Goal: Task Accomplishment & Management: Manage account settings

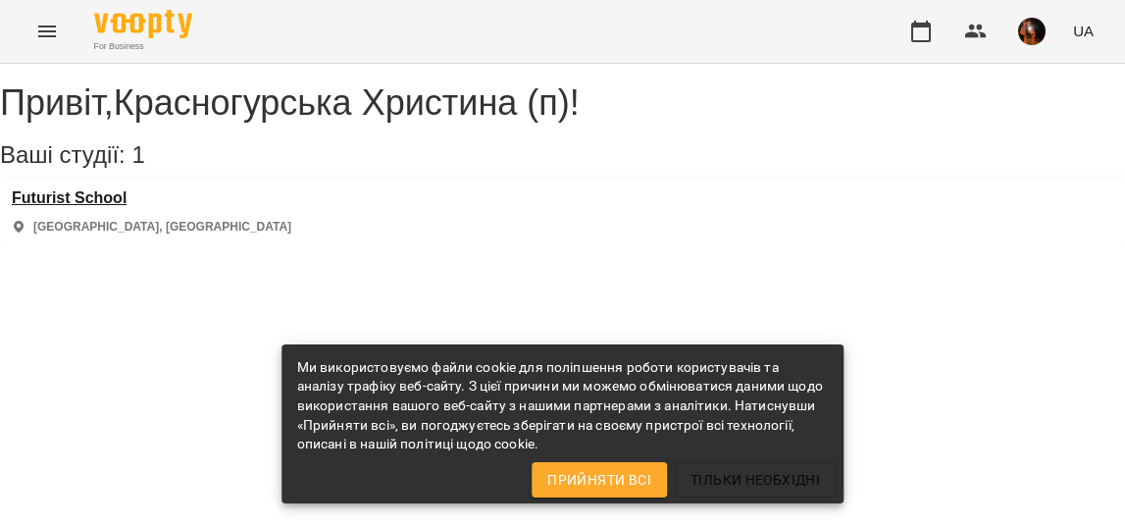
click at [75, 207] on h3 "Futurist School" at bounding box center [152, 198] width 280 height 18
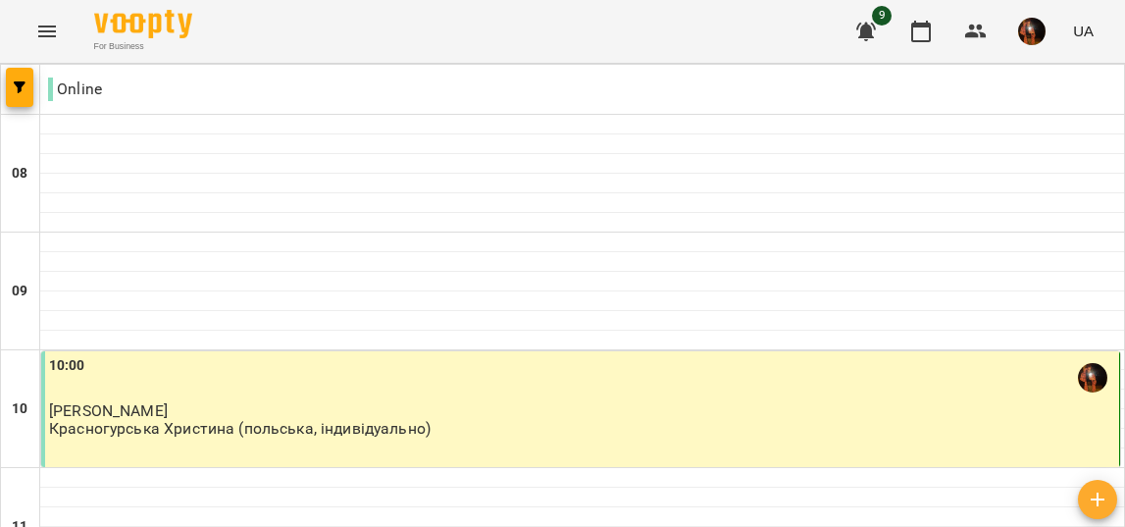
scroll to position [292, 0]
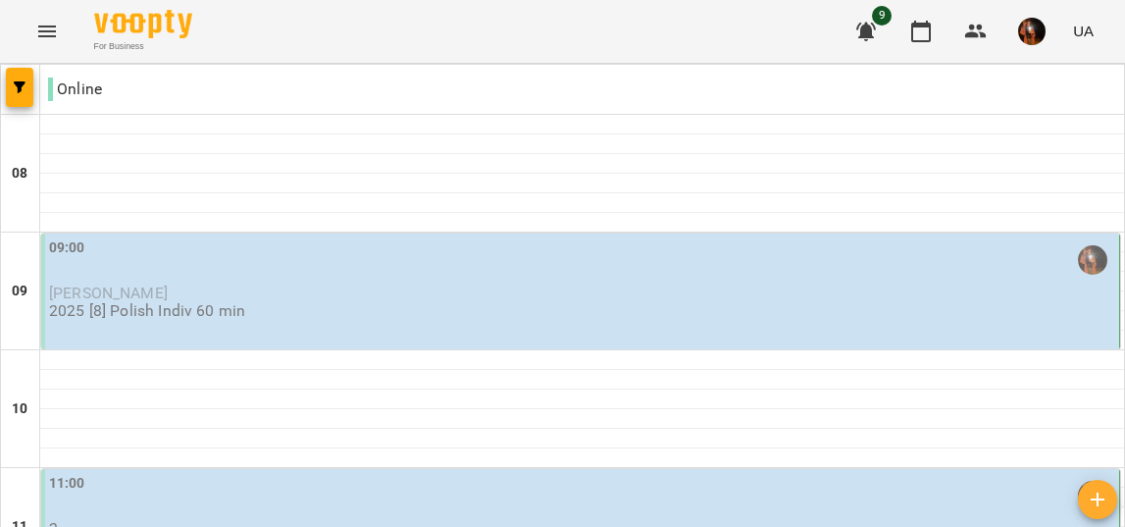
scroll to position [38, 0]
click at [370, 237] on div "09:00" at bounding box center [582, 259] width 1066 height 45
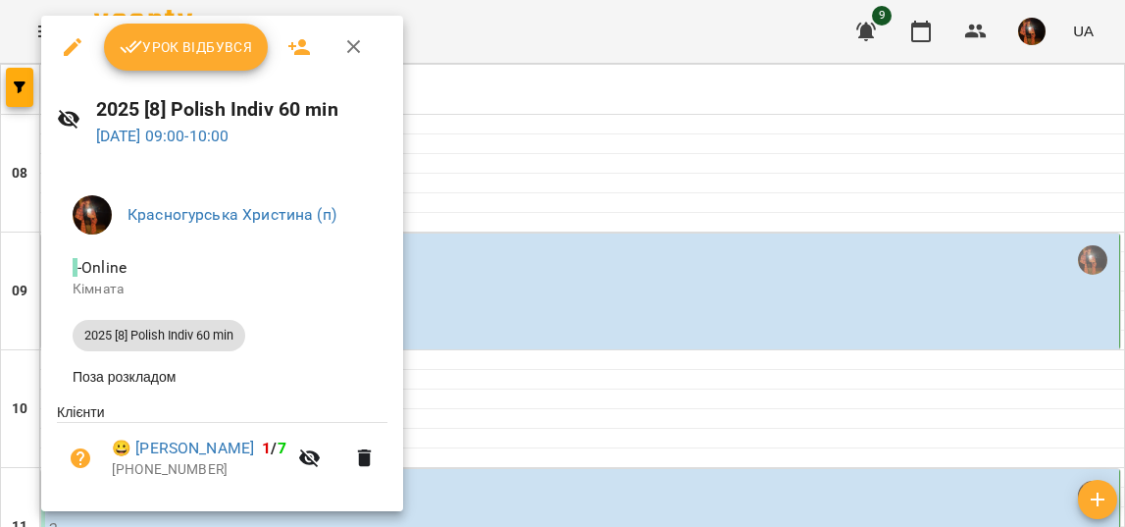
click at [196, 58] on span "Урок відбувся" at bounding box center [186, 47] width 133 height 24
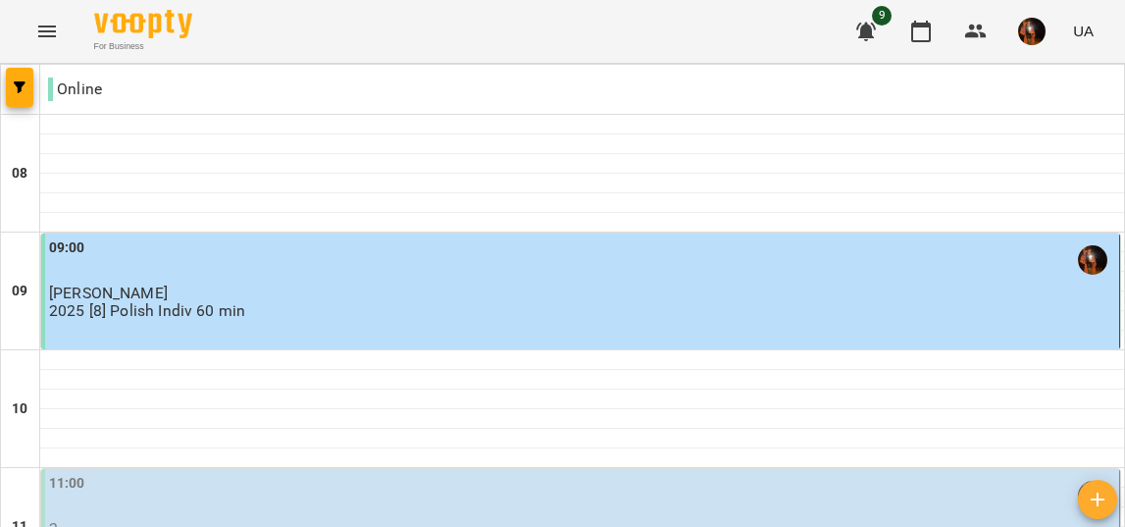
scroll to position [166, 0]
click at [291, 473] on div "11:00" at bounding box center [582, 495] width 1066 height 45
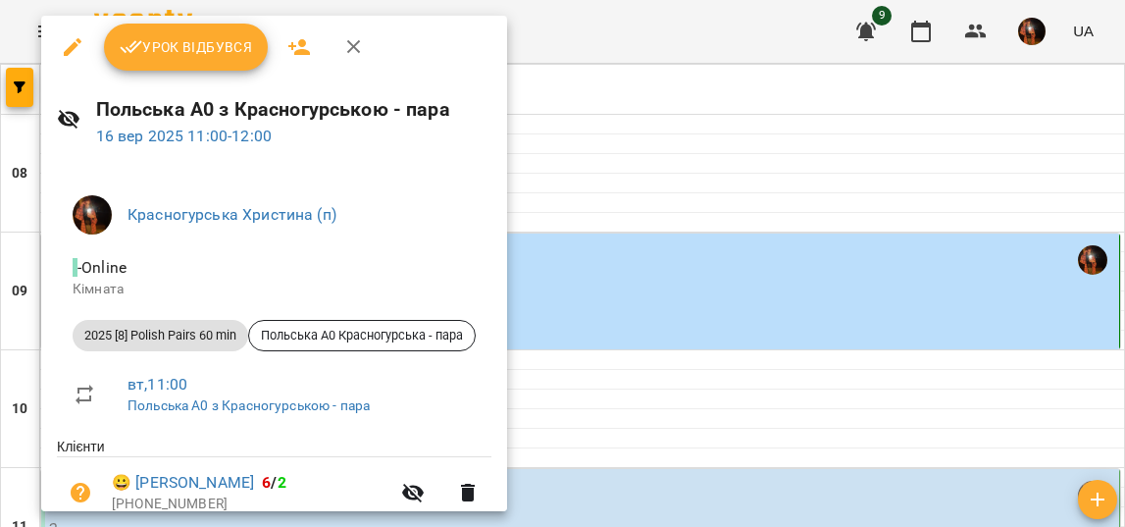
click at [198, 31] on button "Урок відбувся" at bounding box center [186, 47] width 165 height 47
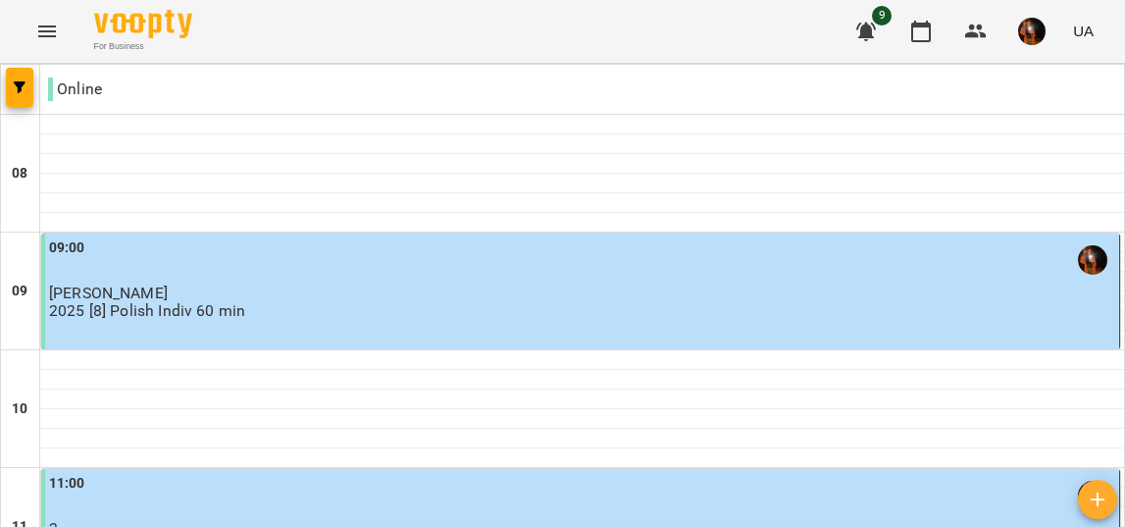
scroll to position [1286, 0]
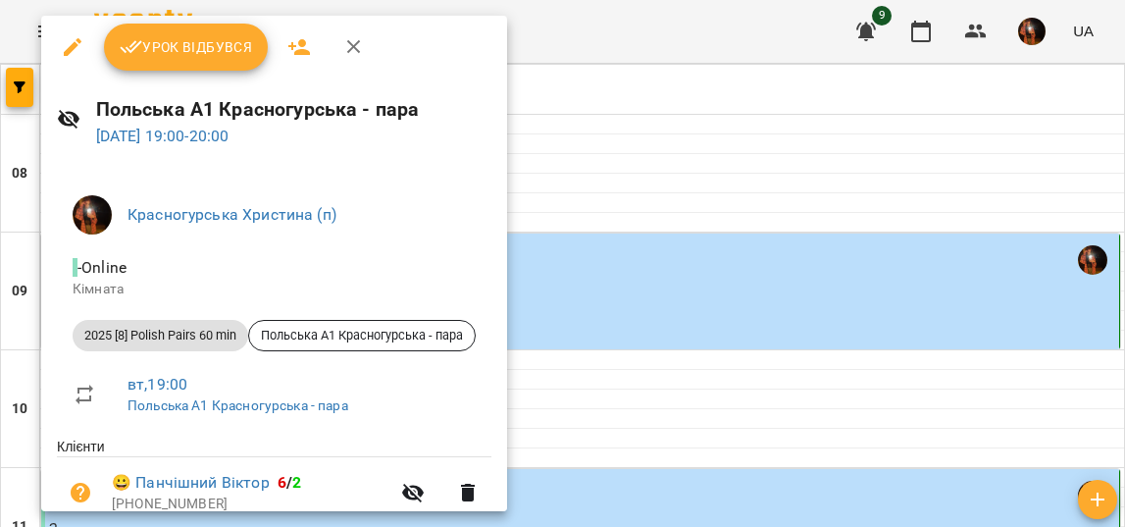
click at [543, 188] on div at bounding box center [562, 263] width 1125 height 527
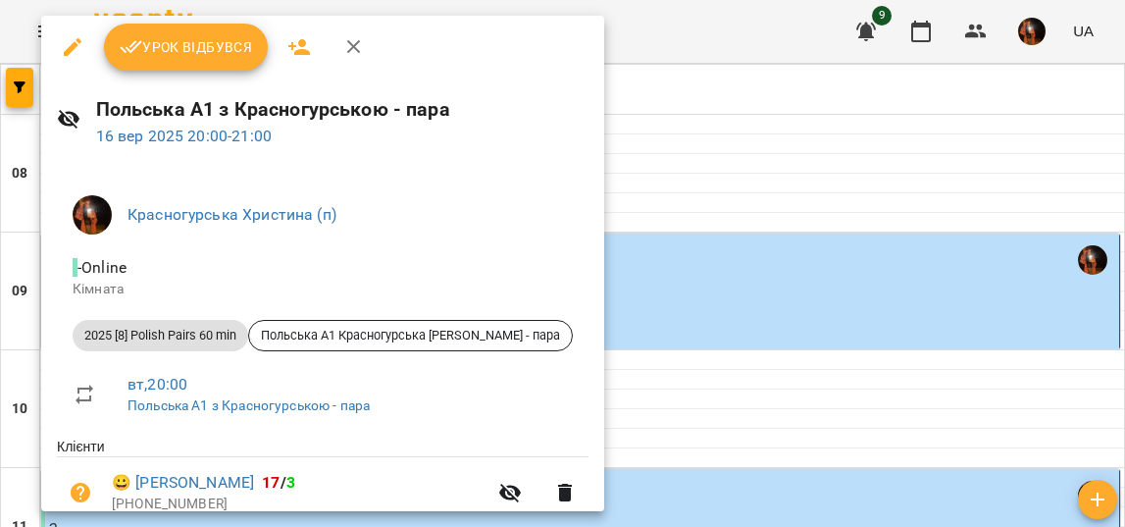
click at [574, 269] on div at bounding box center [562, 263] width 1125 height 527
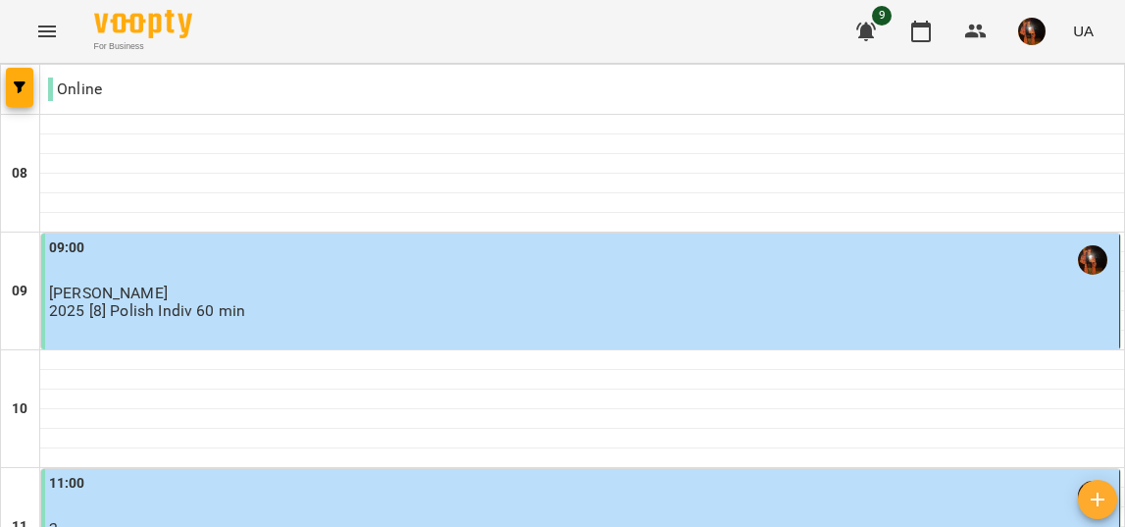
scroll to position [1483, 0]
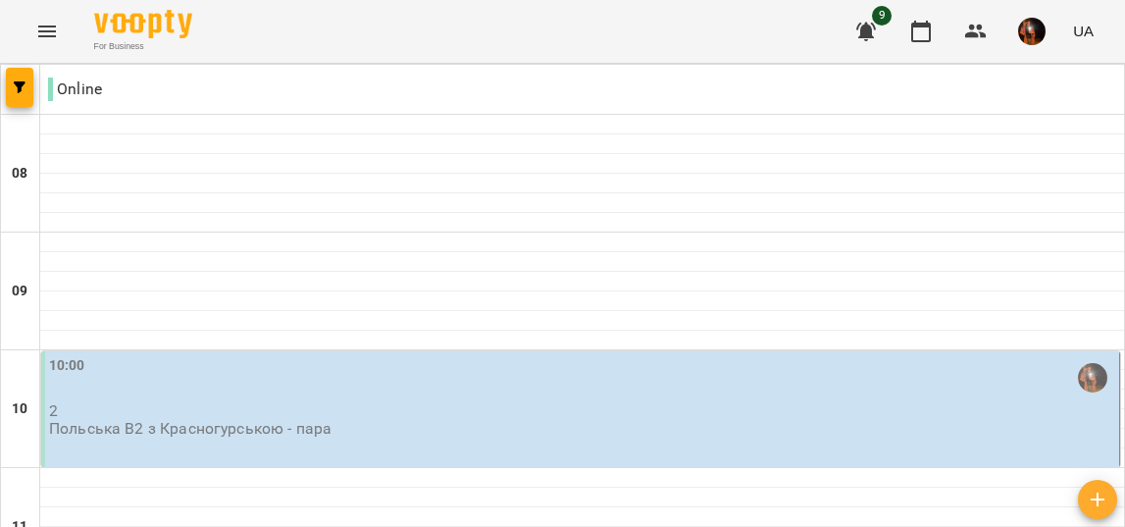
scroll to position [371, 0]
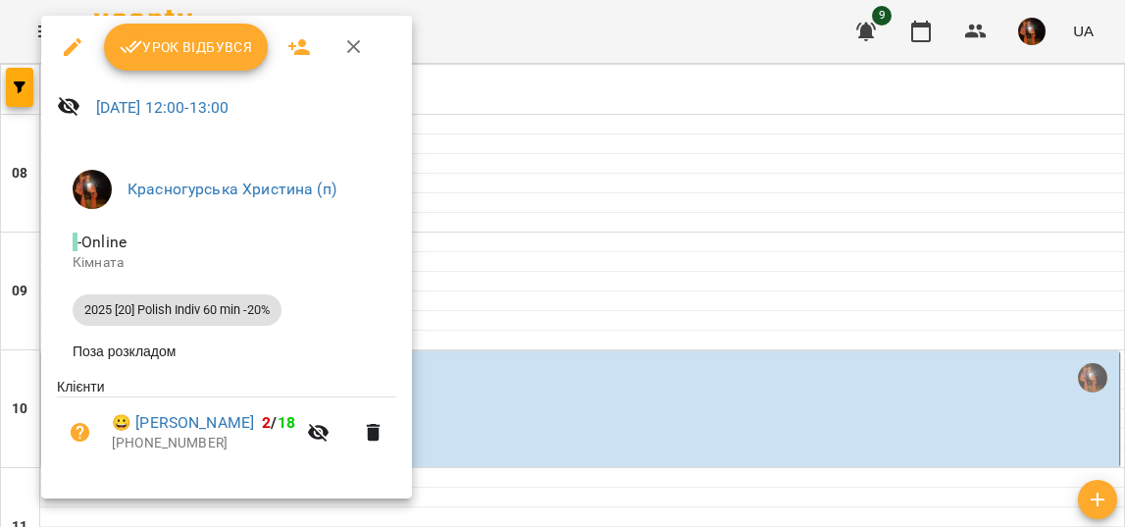
click at [526, 243] on div at bounding box center [562, 263] width 1125 height 527
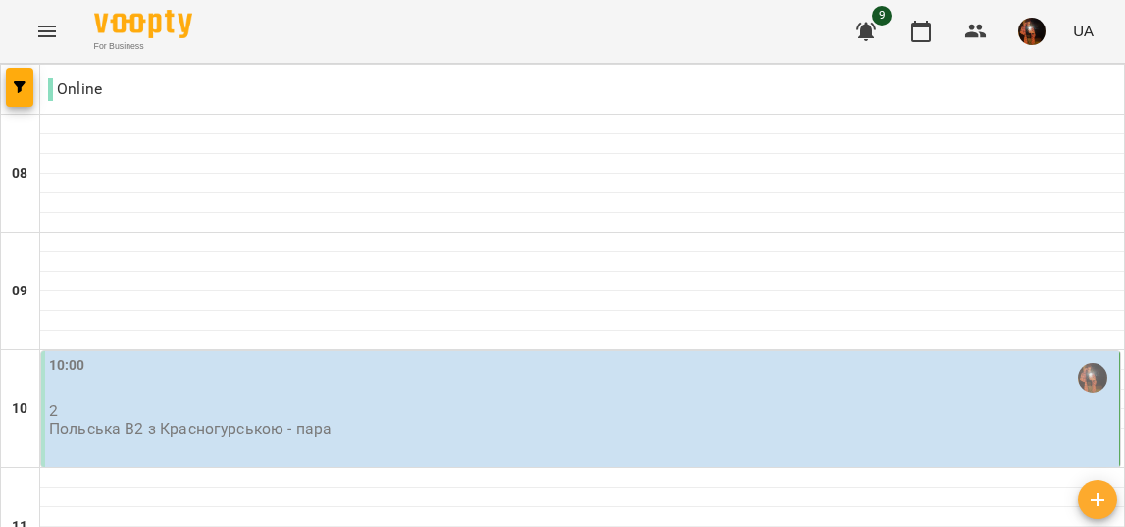
scroll to position [1445, 0]
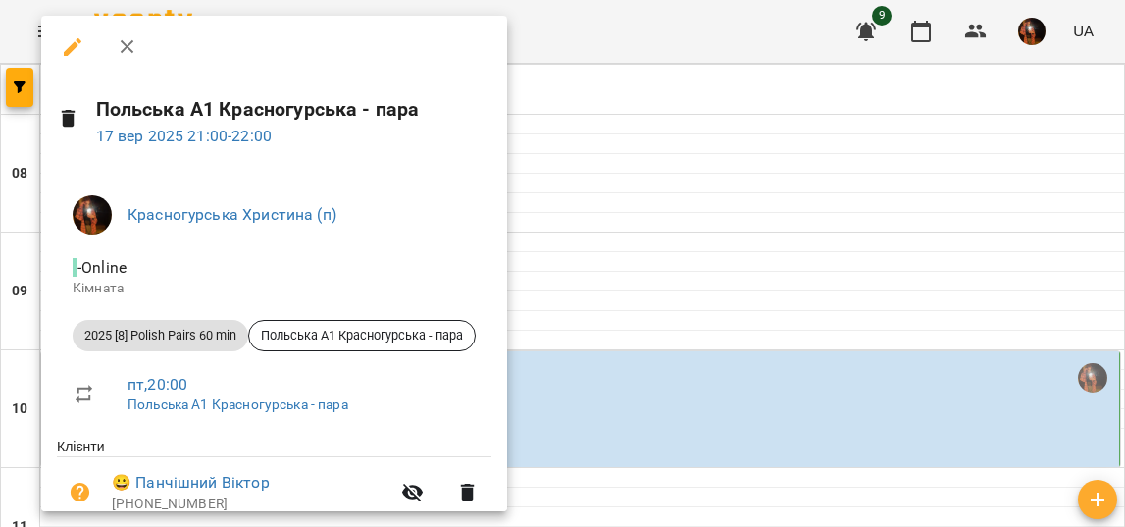
click at [526, 243] on div at bounding box center [562, 263] width 1125 height 527
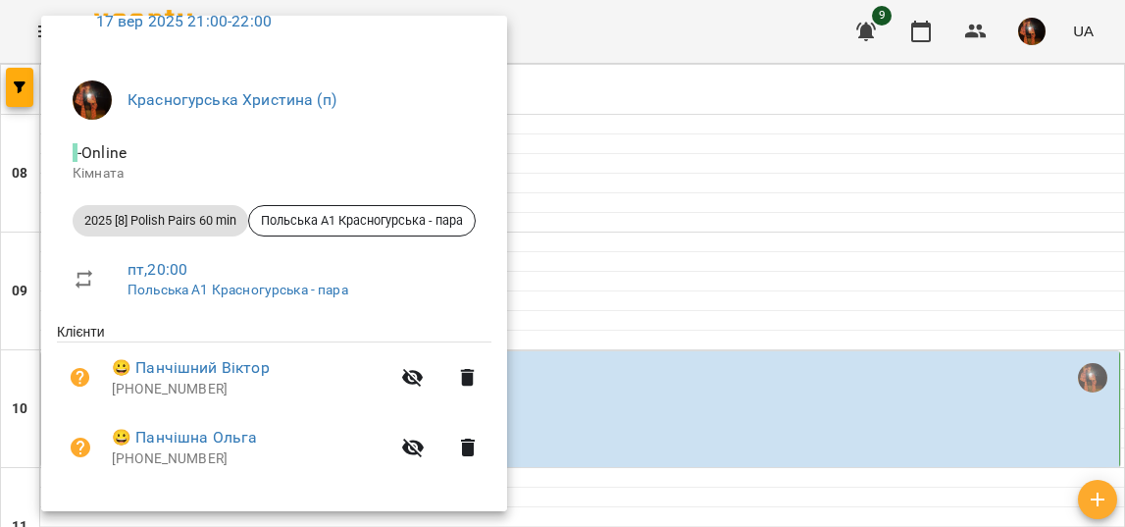
scroll to position [114, 0]
click at [682, 240] on div at bounding box center [562, 263] width 1125 height 527
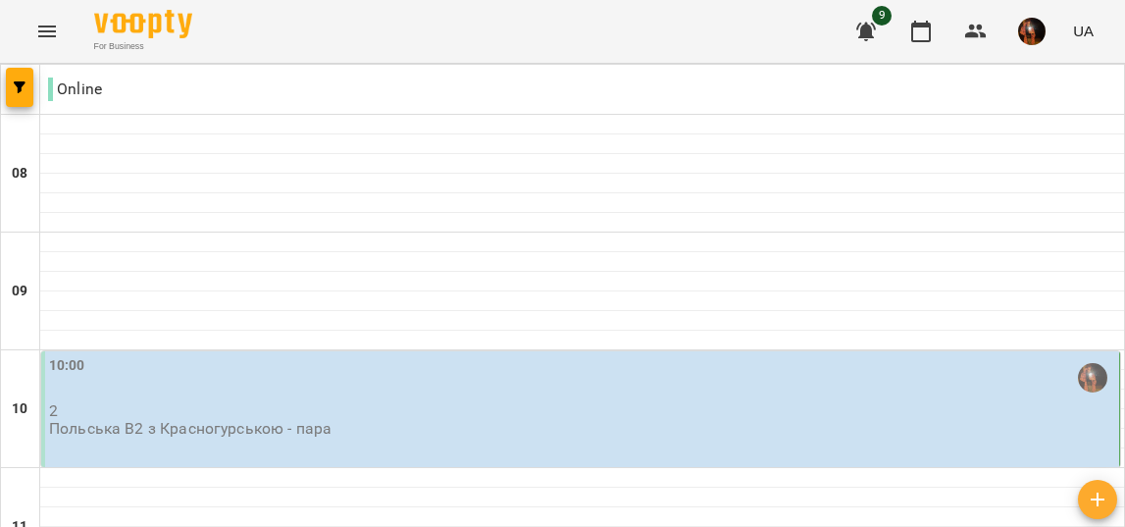
scroll to position [1307, 0]
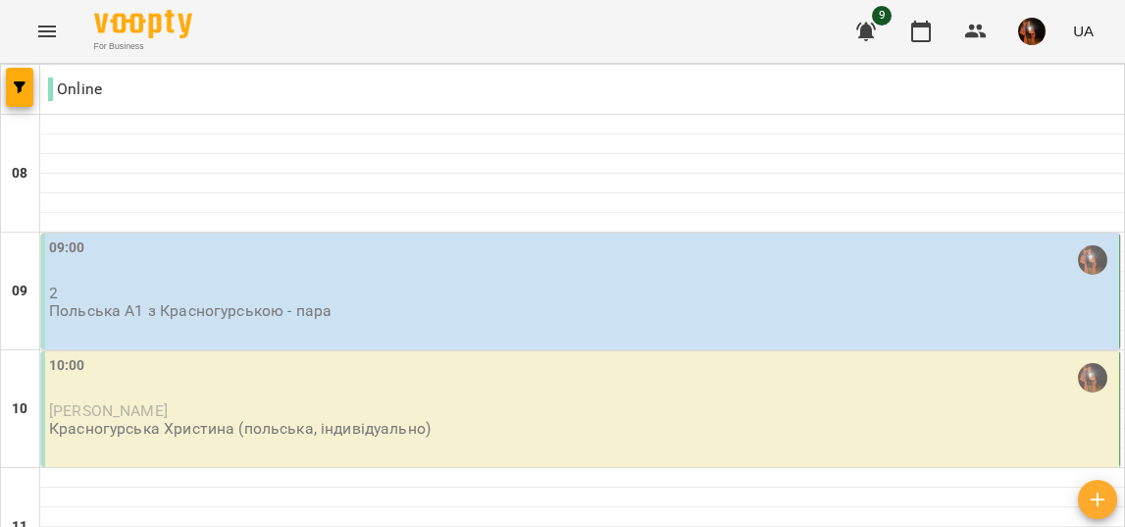
scroll to position [1465, 0]
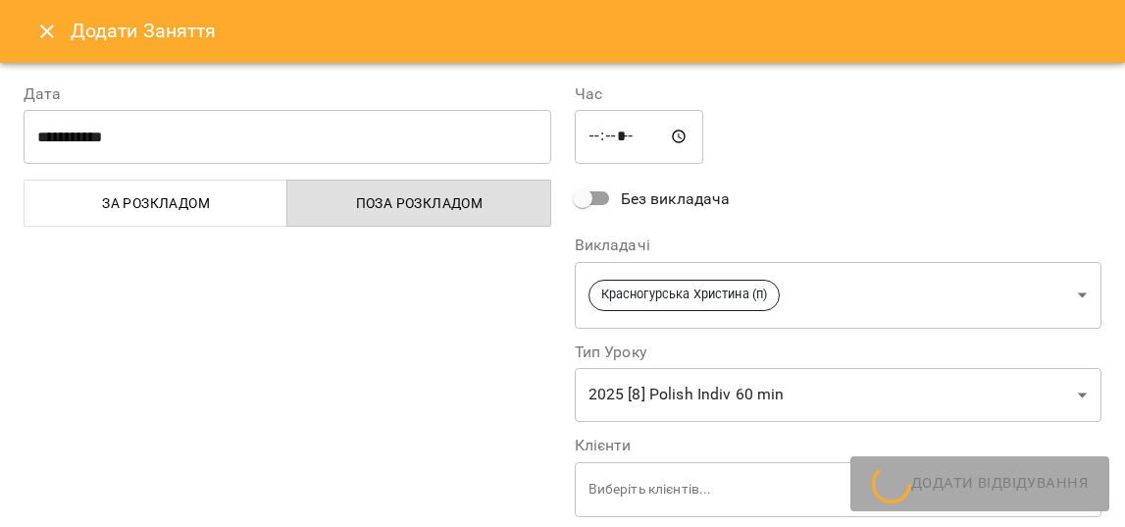
type input "**********"
click at [50, 36] on icon "Close" at bounding box center [47, 32] width 24 height 24
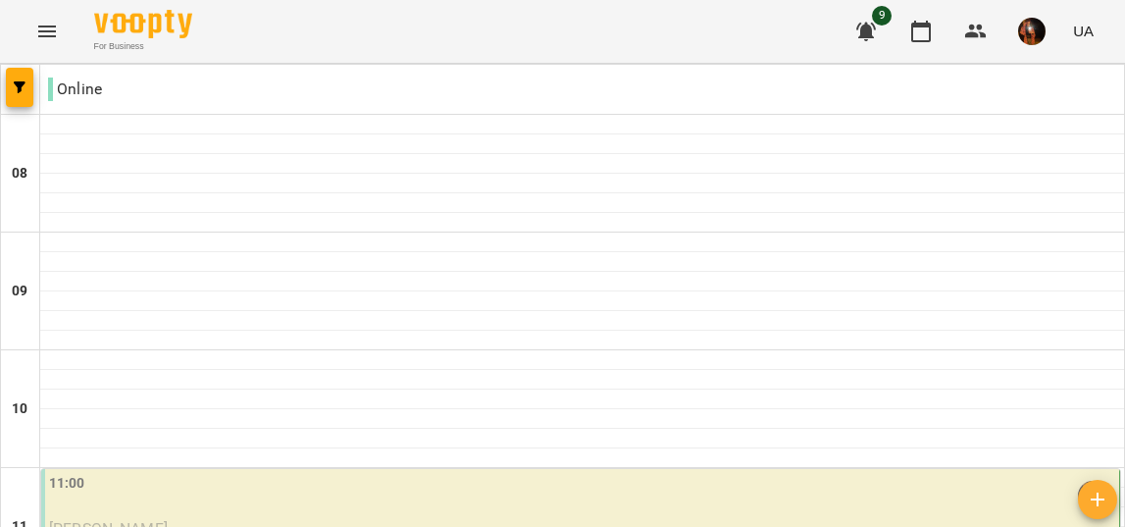
scroll to position [1483, 0]
